Goal: Information Seeking & Learning: Learn about a topic

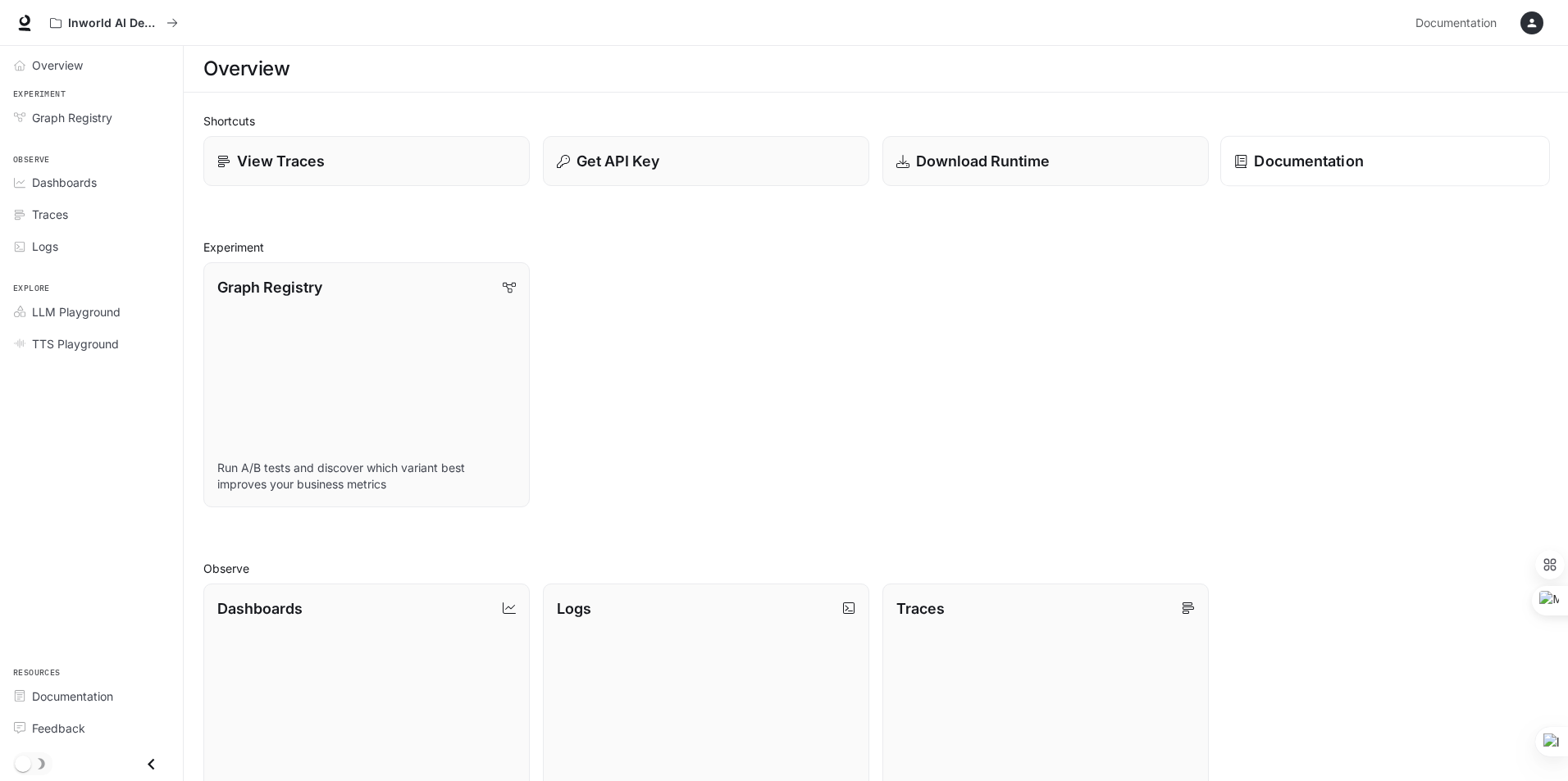
click at [1327, 170] on p "Documentation" at bounding box center [1308, 161] width 109 height 22
